Goal: Task Accomplishment & Management: Use online tool/utility

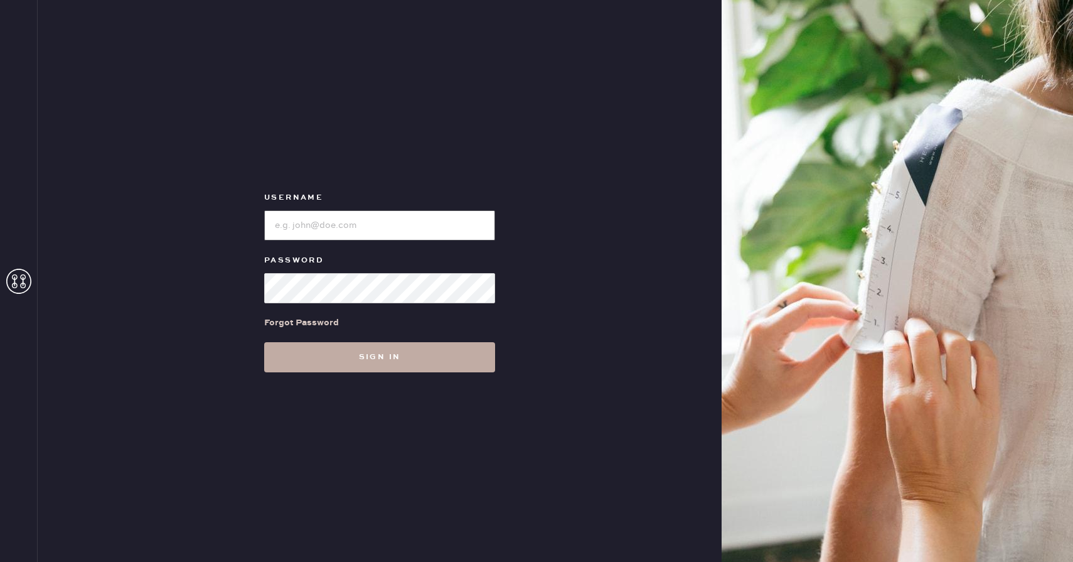
type input "reformationscottsdale"
click at [357, 350] on button "Sign in" at bounding box center [379, 357] width 231 height 30
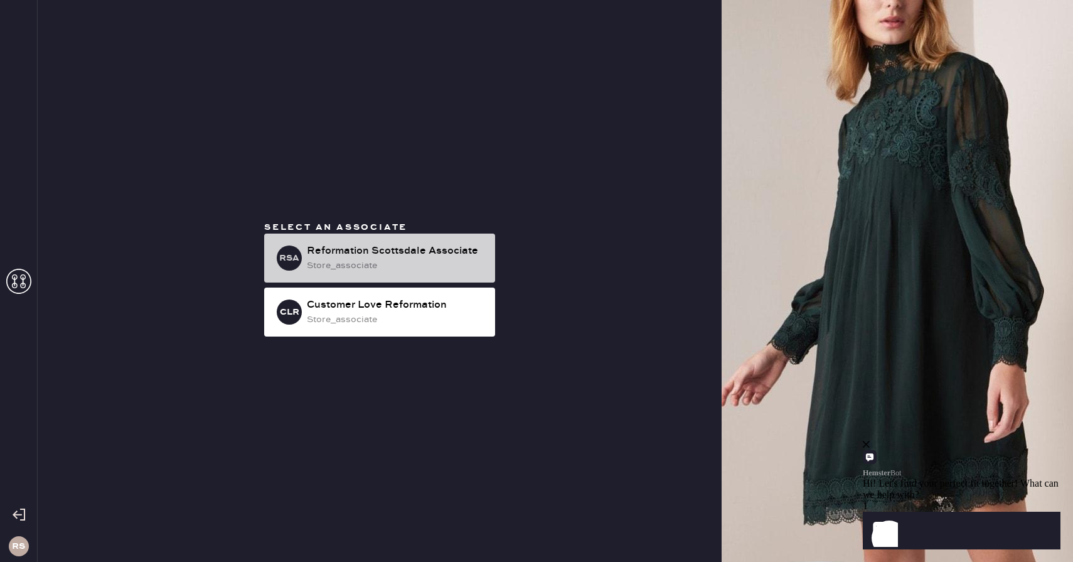
click at [355, 257] on div "Reformation Scottsdale Associate" at bounding box center [396, 251] width 178 height 15
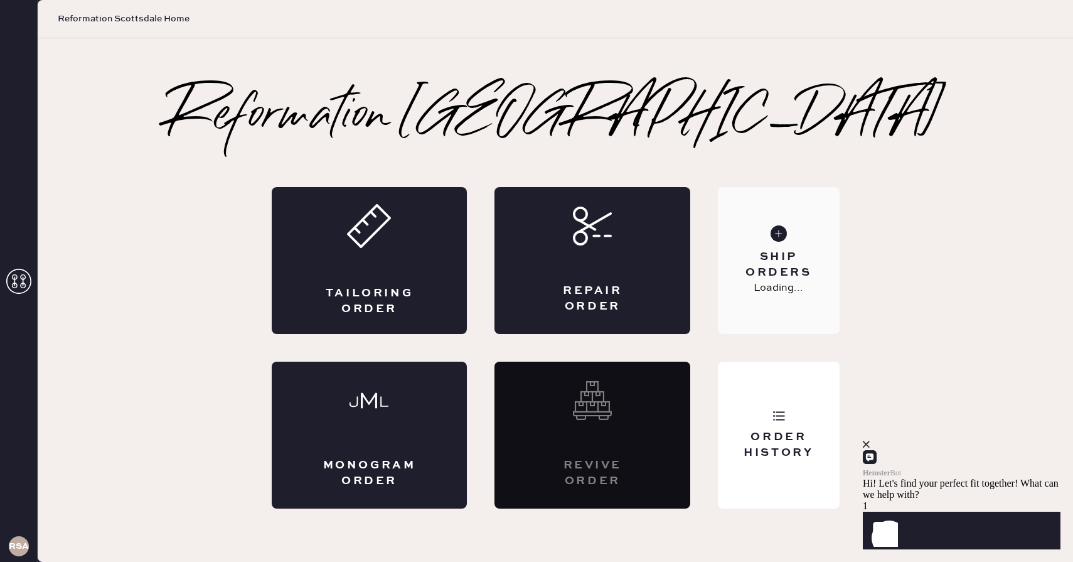
click at [785, 303] on div "Ship Orders Loading..." at bounding box center [778, 260] width 121 height 147
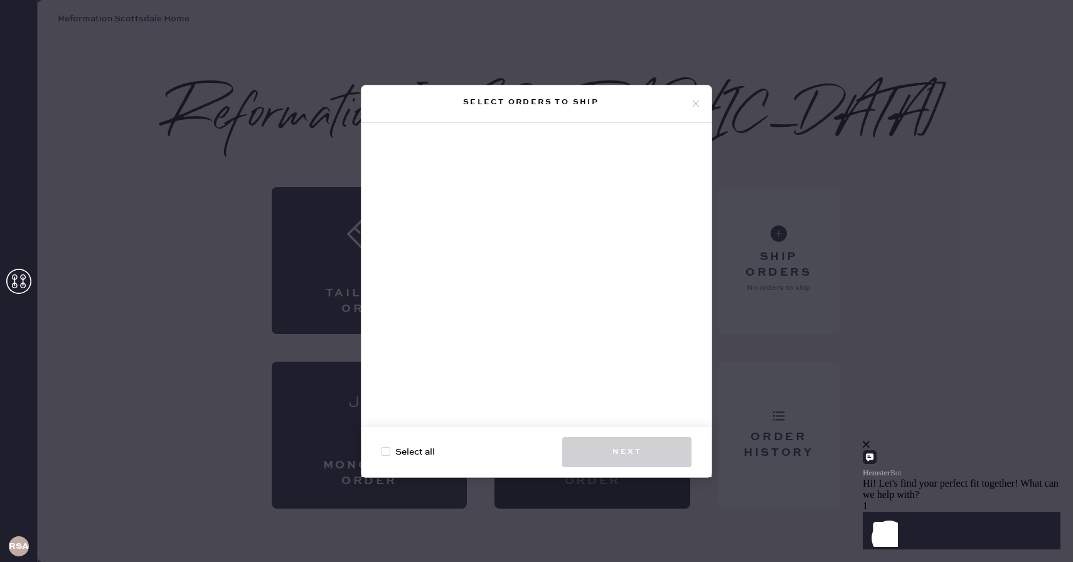
click at [694, 104] on icon at bounding box center [696, 103] width 11 height 11
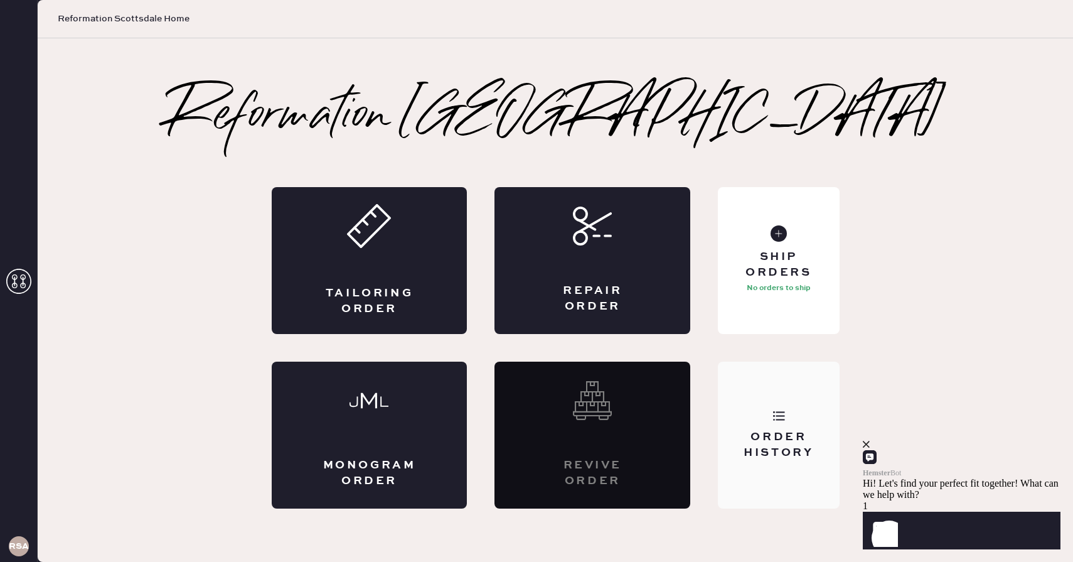
click at [779, 433] on div "Order History" at bounding box center [778, 444] width 101 height 31
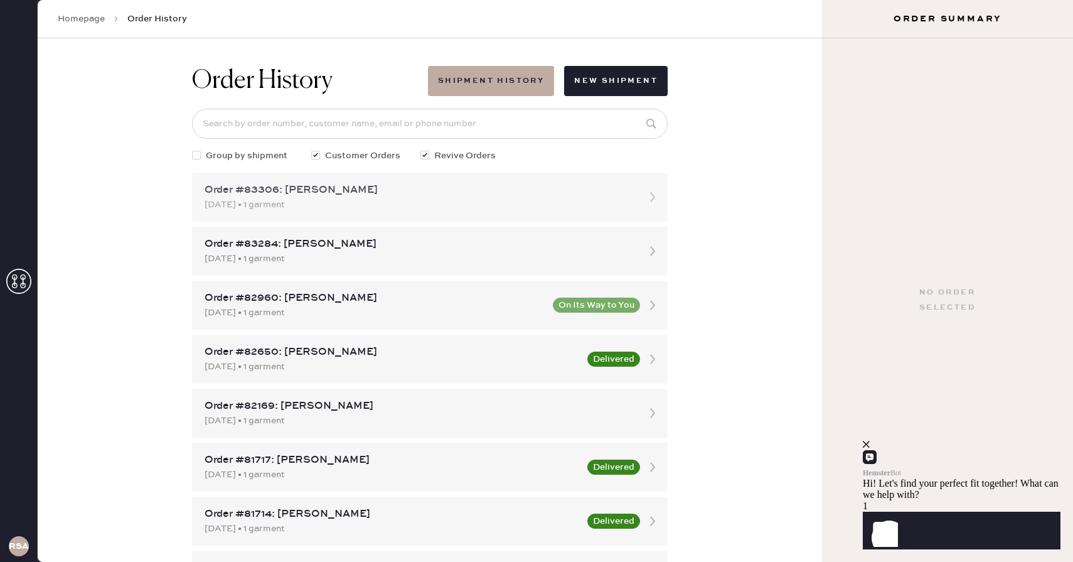
click at [421, 195] on div "Order #83306: [PERSON_NAME]" at bounding box center [419, 190] width 428 height 15
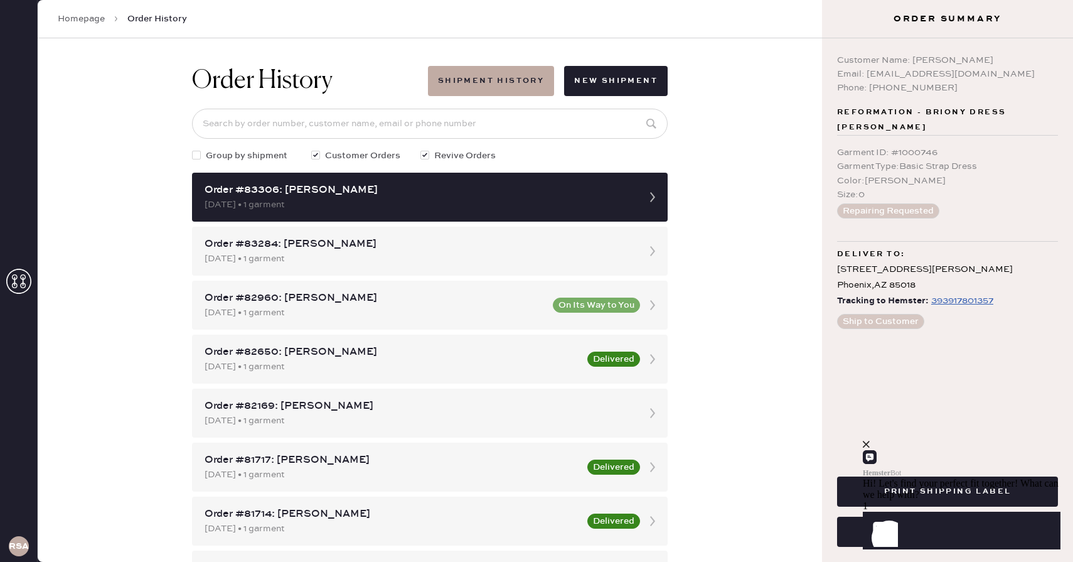
click at [870, 448] on icon "close" at bounding box center [866, 444] width 7 height 7
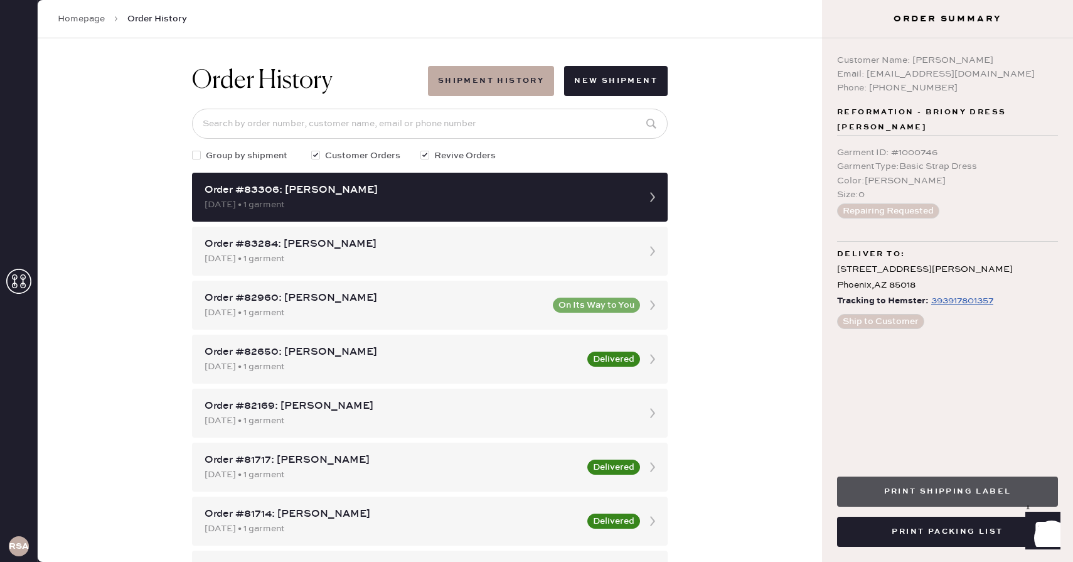
click at [984, 497] on button "Print Shipping Label" at bounding box center [947, 491] width 221 height 30
